Goal: Obtain resource: Obtain resource

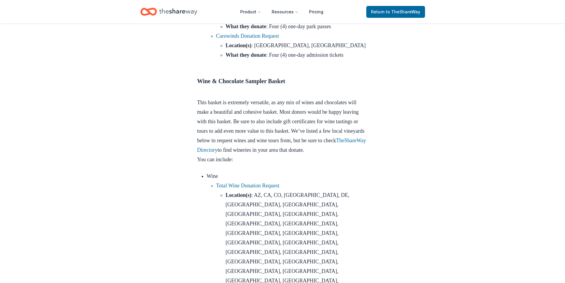
scroll to position [890, 0]
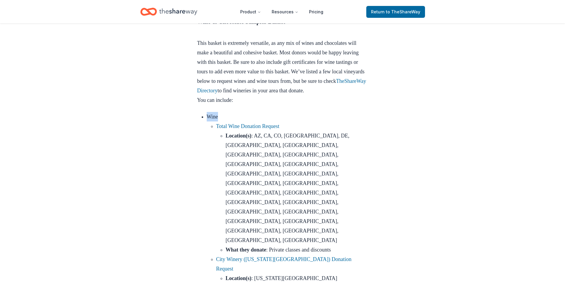
drag, startPoint x: 290, startPoint y: 63, endPoint x: 231, endPoint y: 65, distance: 59.1
click at [231, 112] on li "Wine Total Wine Donation Request Location(s) : AZ, CA, CO, CT, DE, FL, GA, IL, …" at bounding box center [287, 221] width 161 height 218
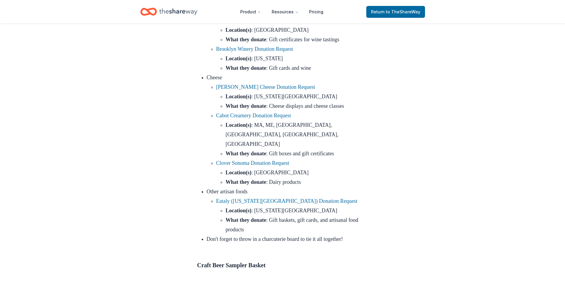
scroll to position [1632, 0]
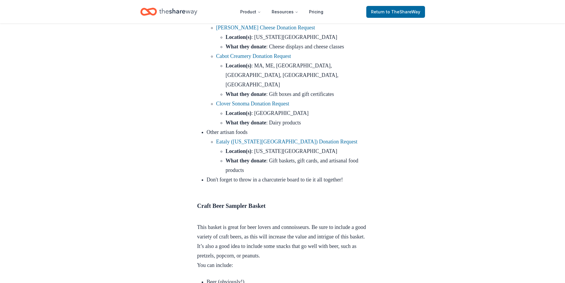
drag, startPoint x: 312, startPoint y: 169, endPoint x: 299, endPoint y: 166, distance: 13.7
copy link "Faction Brewing Donation Request"
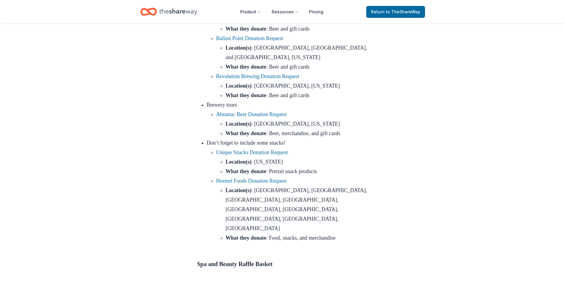
scroll to position [2047, 0]
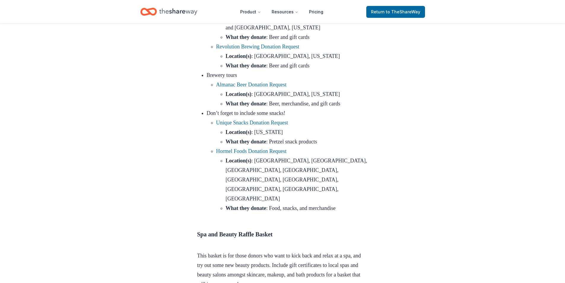
drag, startPoint x: 324, startPoint y: 120, endPoint x: 304, endPoint y: 121, distance: 19.3
copy link "Sugared + Bronzed Donation Request"
drag, startPoint x: 286, startPoint y: 185, endPoint x: 275, endPoint y: 188, distance: 11.6
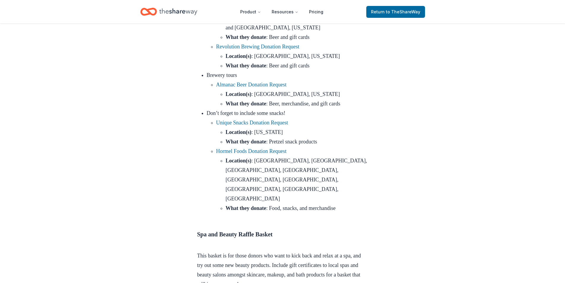
copy link "Kiehl's Donation Request"
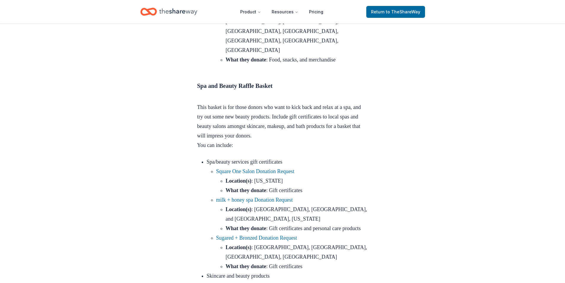
scroll to position [2255, 0]
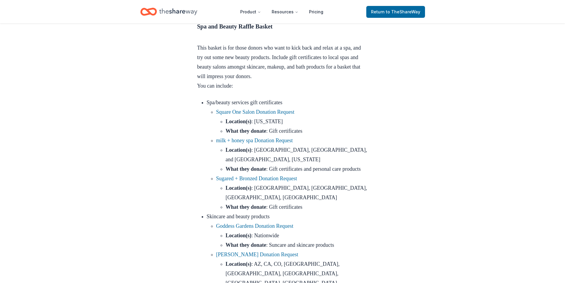
drag, startPoint x: 283, startPoint y: 55, endPoint x: 276, endPoint y: 54, distance: 6.9
copy link "Revlon Donation Request"
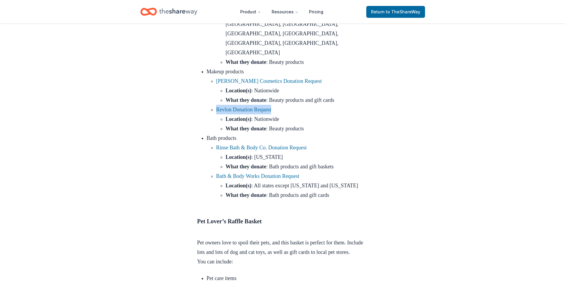
scroll to position [2641, 0]
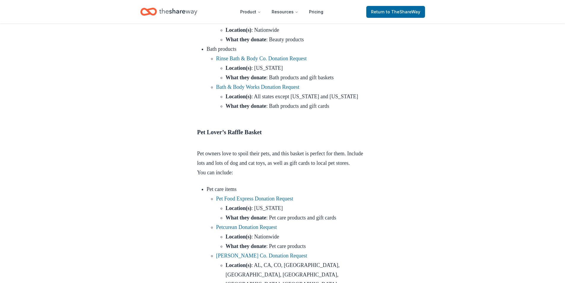
drag, startPoint x: 323, startPoint y: 167, endPoint x: 315, endPoint y: 167, distance: 7.7
copy link "Working Person's Store Donation Request"
drag, startPoint x: 303, startPoint y: 90, endPoint x: 290, endPoint y: 92, distance: 12.5
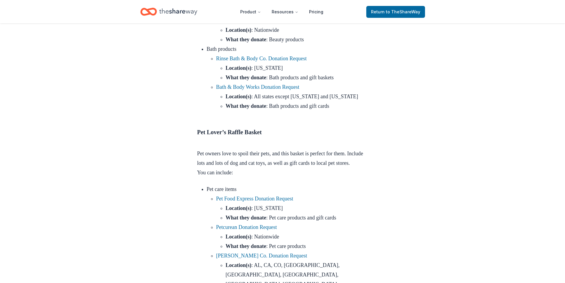
copy link "GCI Outdoor Donation Request"
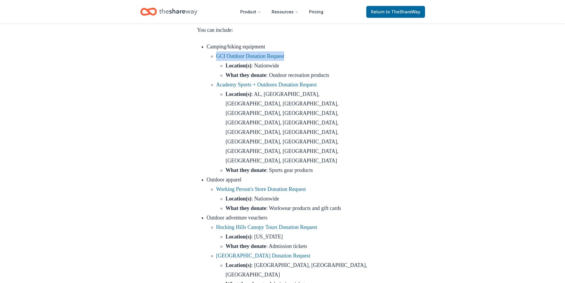
scroll to position [3086, 0]
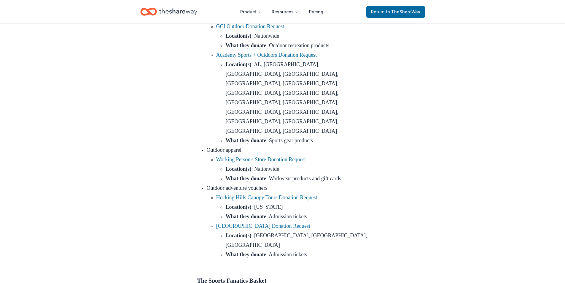
drag, startPoint x: 323, startPoint y: 160, endPoint x: 310, endPoint y: 155, distance: 13.4
copy link "Big 5 Sporting Goods Donation Request"
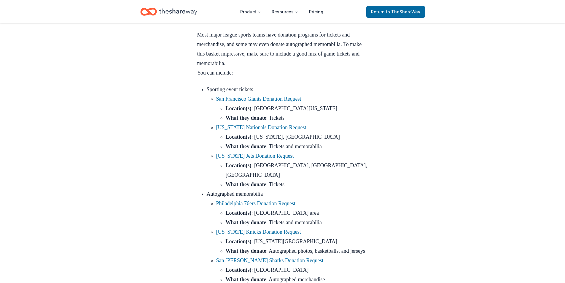
scroll to position [3383, 0]
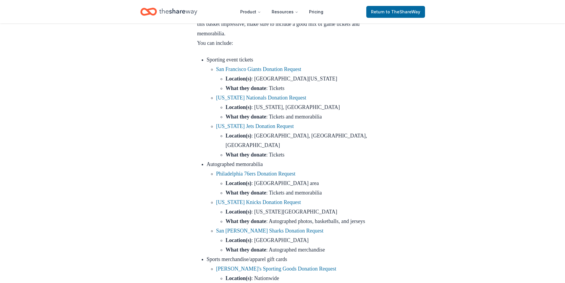
drag, startPoint x: 300, startPoint y: 66, endPoint x: 288, endPoint y: 66, distance: 11.9
copy link "La Colombe Donation Request"
drag, startPoint x: 264, startPoint y: 123, endPoint x: 260, endPoint y: 125, distance: 4.6
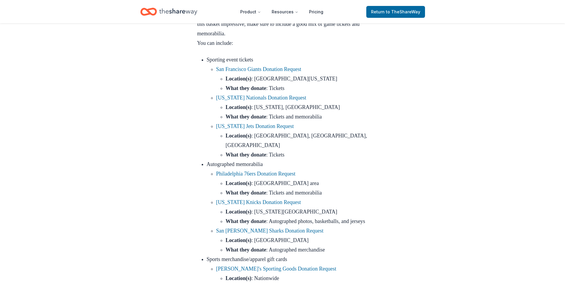
drag, startPoint x: 297, startPoint y: 132, endPoint x: 288, endPoint y: 133, distance: 8.9
copy link "Peet's Coffee Donation Reques"
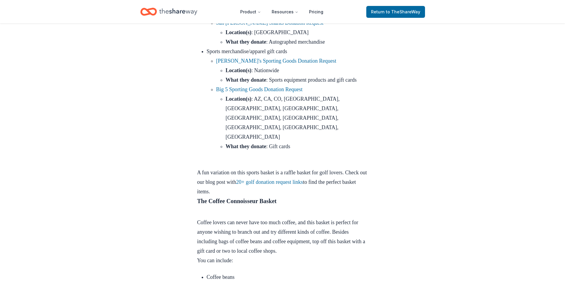
scroll to position [3650, 0]
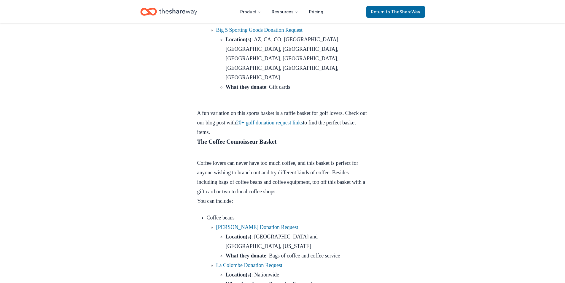
drag, startPoint x: 325, startPoint y: 150, endPoint x: 312, endPoint y: 149, distance: 13.8
copy link "Jackson Family Wines Donation Reques"
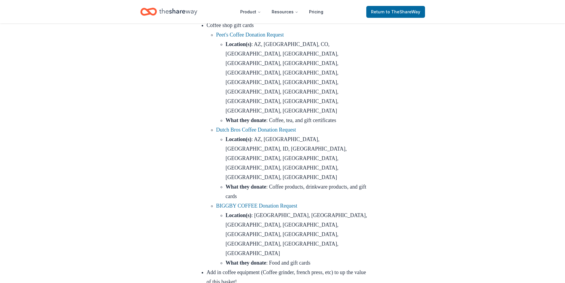
scroll to position [3976, 0]
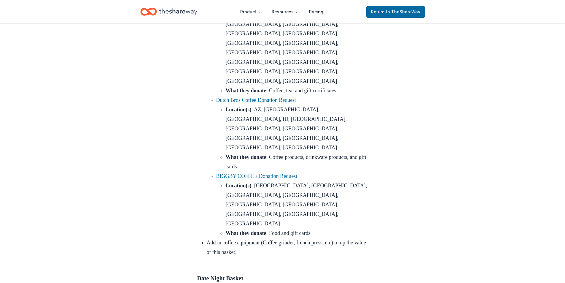
drag, startPoint x: 309, startPoint y: 131, endPoint x: 216, endPoint y: 133, distance: 93.2
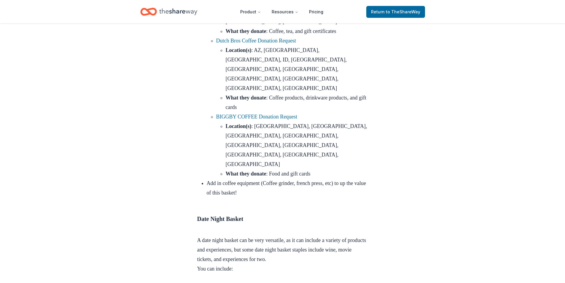
scroll to position [4095, 0]
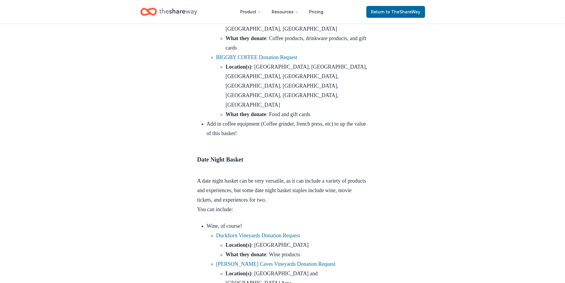
drag, startPoint x: 290, startPoint y: 113, endPoint x: 209, endPoint y: 113, distance: 81.0
drag, startPoint x: 294, startPoint y: 145, endPoint x: 208, endPoint y: 139, distance: 86.0
drag, startPoint x: 280, startPoint y: 157, endPoint x: 206, endPoint y: 155, distance: 73.9
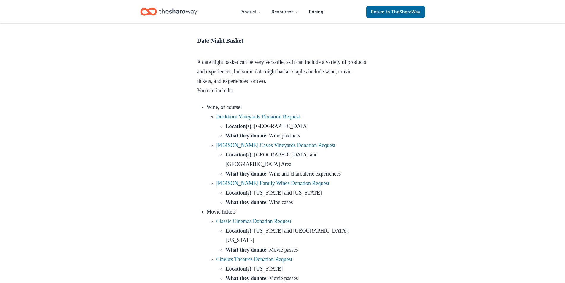
scroll to position [4154, 0]
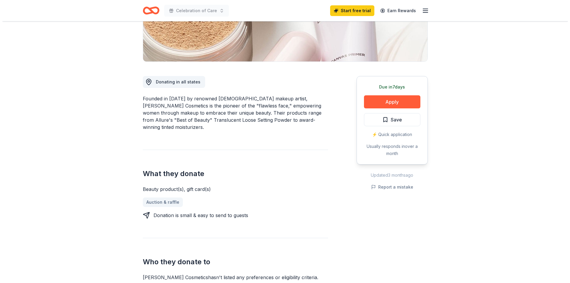
scroll to position [148, 0]
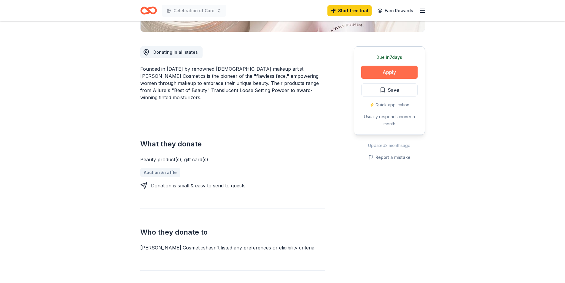
click at [381, 70] on button "Apply" at bounding box center [389, 72] width 56 height 13
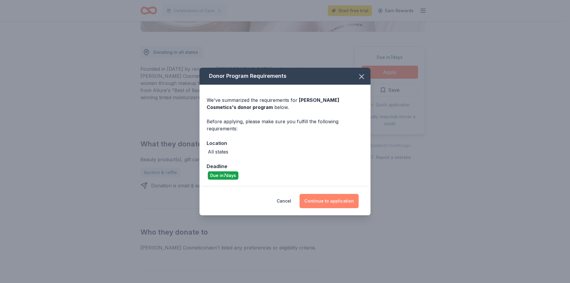
click at [329, 203] on button "Continue to application" at bounding box center [328, 201] width 59 height 14
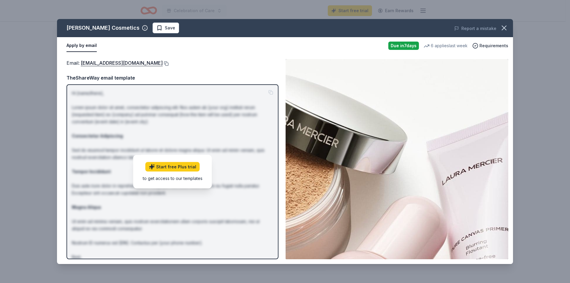
click at [163, 61] on button at bounding box center [166, 63] width 6 height 5
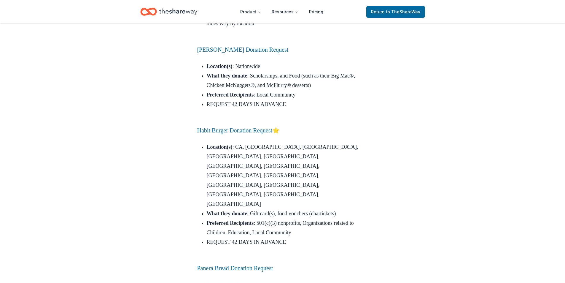
scroll to position [1780, 0]
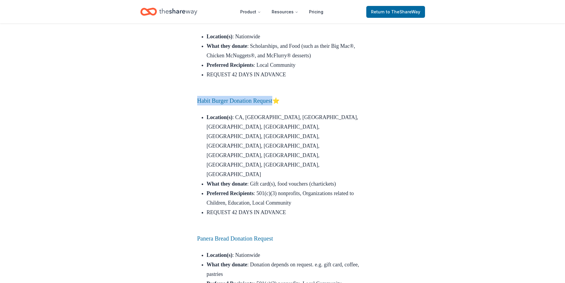
drag, startPoint x: 188, startPoint y: 127, endPoint x: 280, endPoint y: 129, distance: 92.0
copy link "Habit Burger Donation Request"
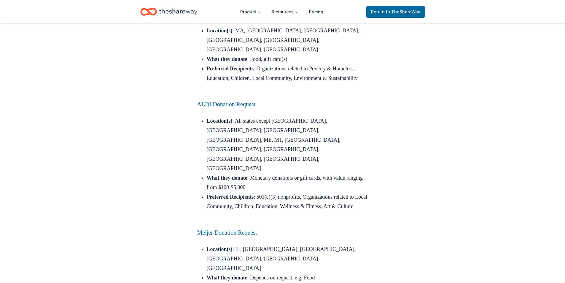
scroll to position [3472, 0]
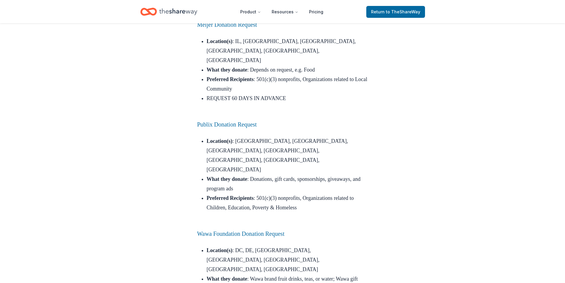
drag, startPoint x: 296, startPoint y: 72, endPoint x: 287, endPoint y: 74, distance: 9.9
copy div "[PERSON_NAME] Donation Request"
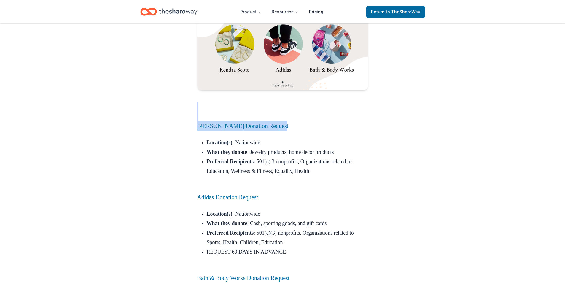
scroll to position [4095, 0]
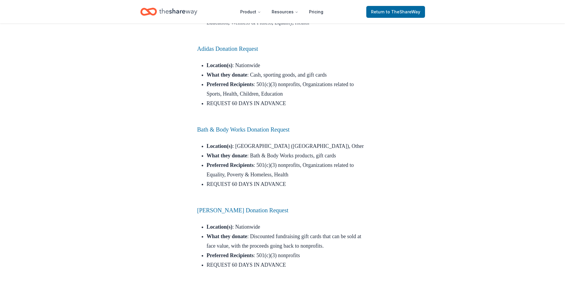
drag, startPoint x: 262, startPoint y: 99, endPoint x: 195, endPoint y: 97, distance: 67.7
copy link "REI Donation Request"
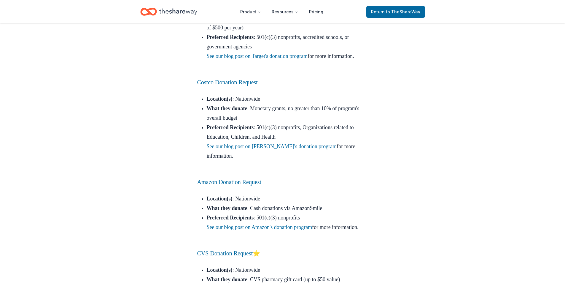
scroll to position [5133, 0]
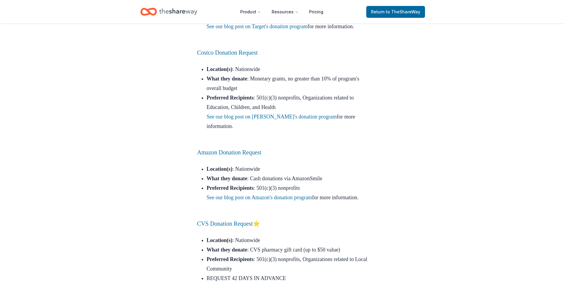
drag, startPoint x: 189, startPoint y: 44, endPoint x: 274, endPoint y: 40, distance: 84.9
copy h3 "Knit Picks Donation Request"
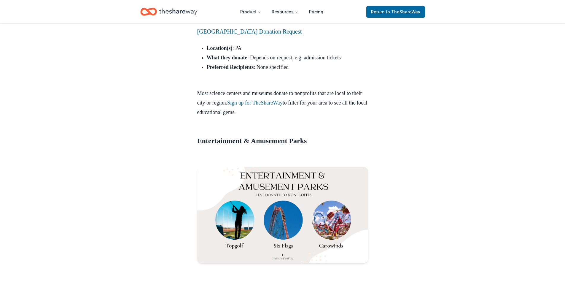
scroll to position [6973, 0]
